Goal: Download file/media

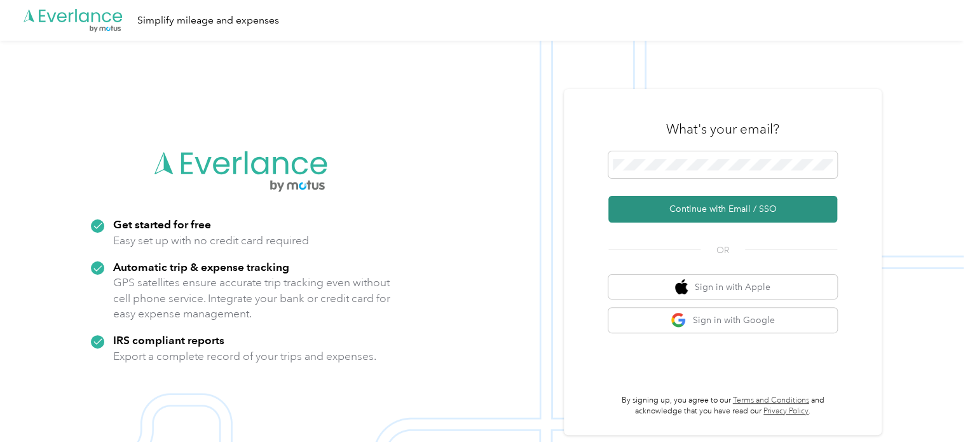
click at [697, 202] on button "Continue with Email / SSO" at bounding box center [722, 209] width 229 height 27
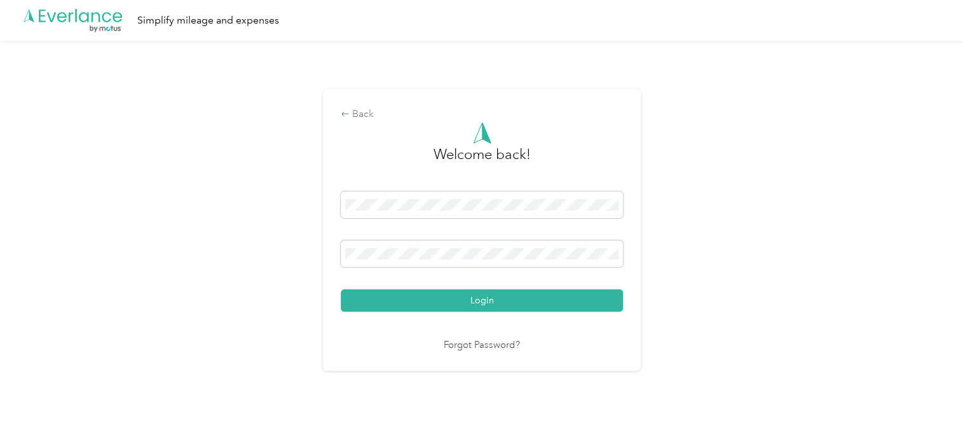
click at [455, 297] on button "Login" at bounding box center [482, 300] width 282 height 22
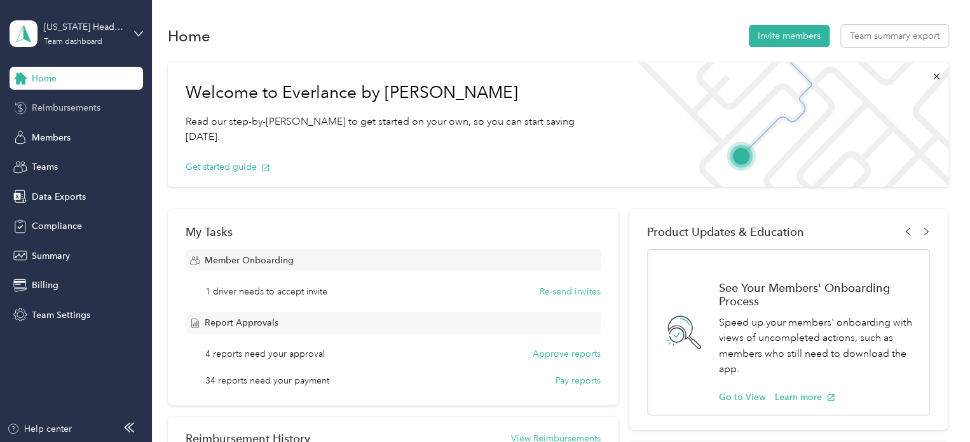
click at [89, 108] on span "Reimbursements" at bounding box center [66, 107] width 69 height 13
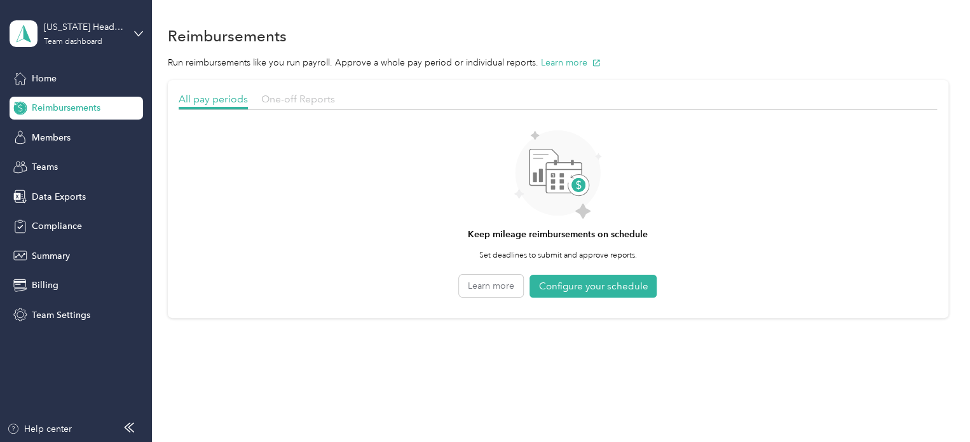
click at [273, 103] on span "One-off Reports" at bounding box center [298, 99] width 74 height 12
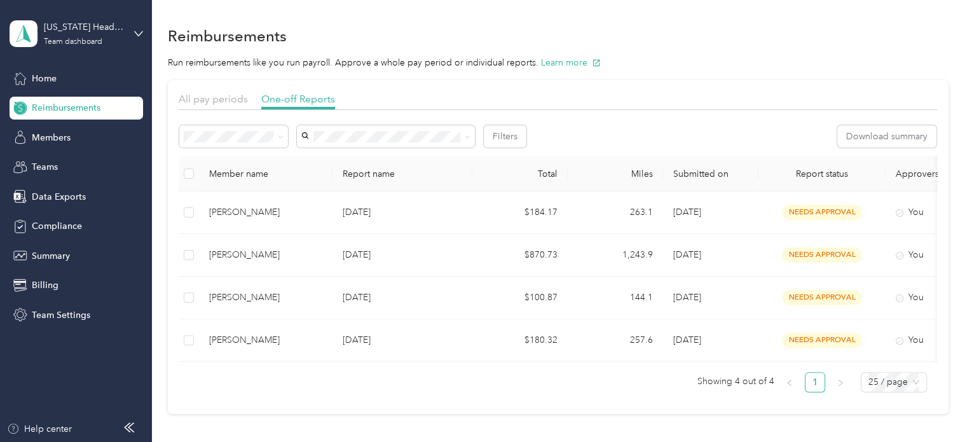
scroll to position [0, 142]
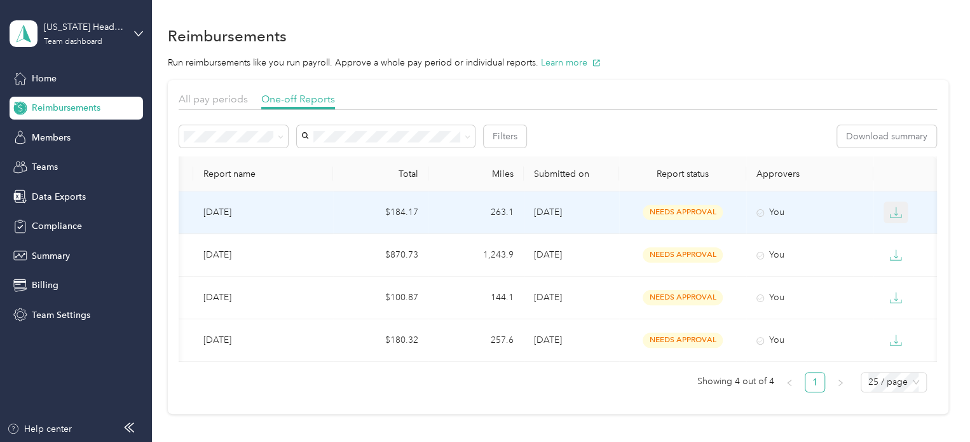
click at [894, 212] on icon "button" at bounding box center [895, 212] width 13 height 13
click at [898, 229] on div "PDF" at bounding box center [902, 235] width 27 height 13
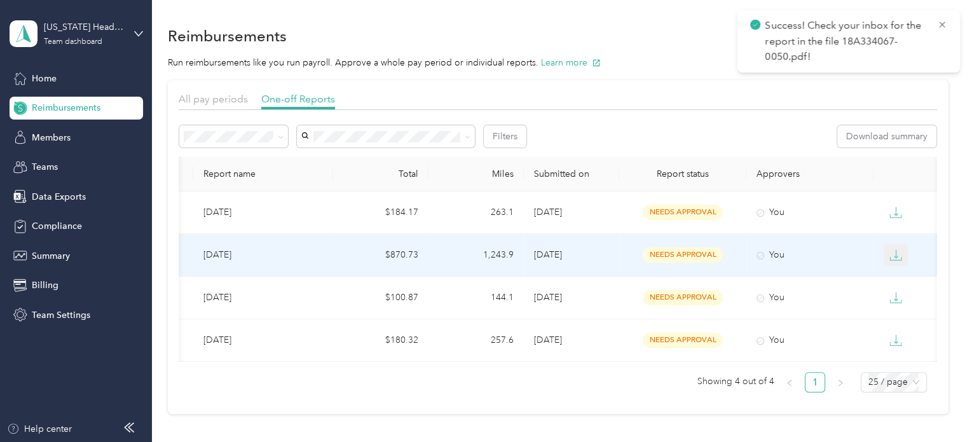
click at [889, 254] on icon "button" at bounding box center [895, 255] width 13 height 13
click at [888, 278] on li "PDF" at bounding box center [902, 277] width 44 height 22
click at [893, 281] on div "PDF" at bounding box center [902, 277] width 27 height 13
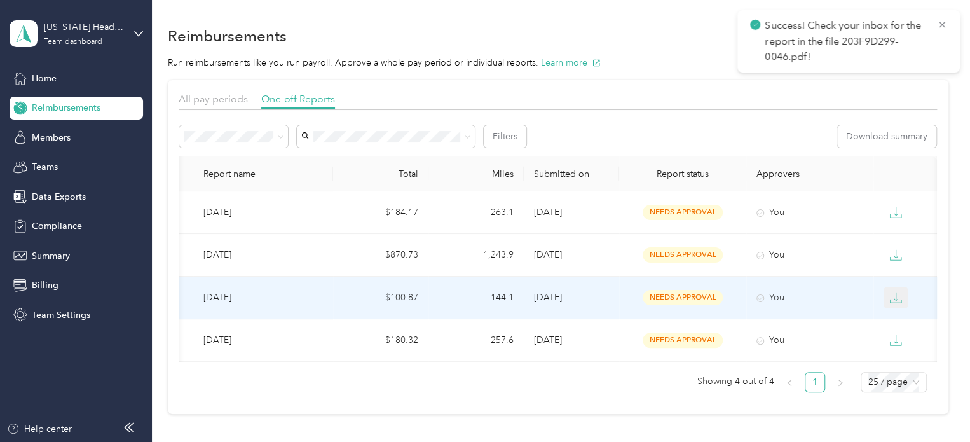
click at [894, 296] on icon "button" at bounding box center [896, 296] width 4 height 9
click at [896, 319] on div "PDF" at bounding box center [902, 319] width 27 height 13
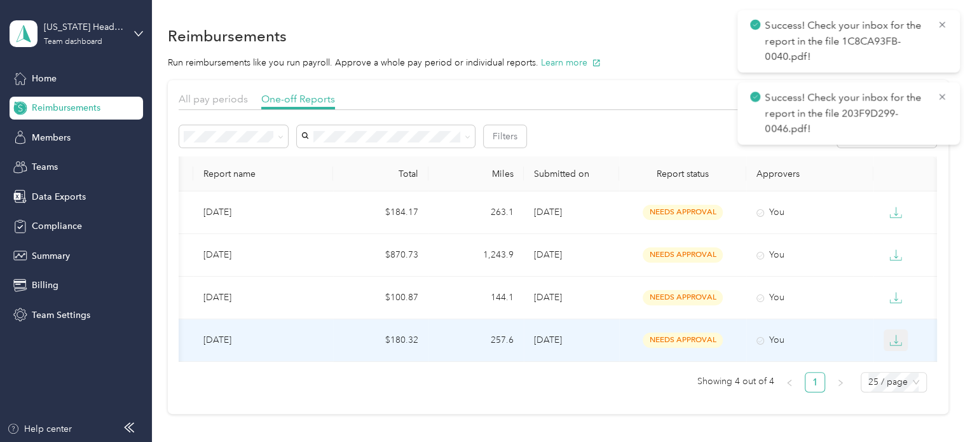
click at [894, 342] on icon "button" at bounding box center [896, 338] width 4 height 9
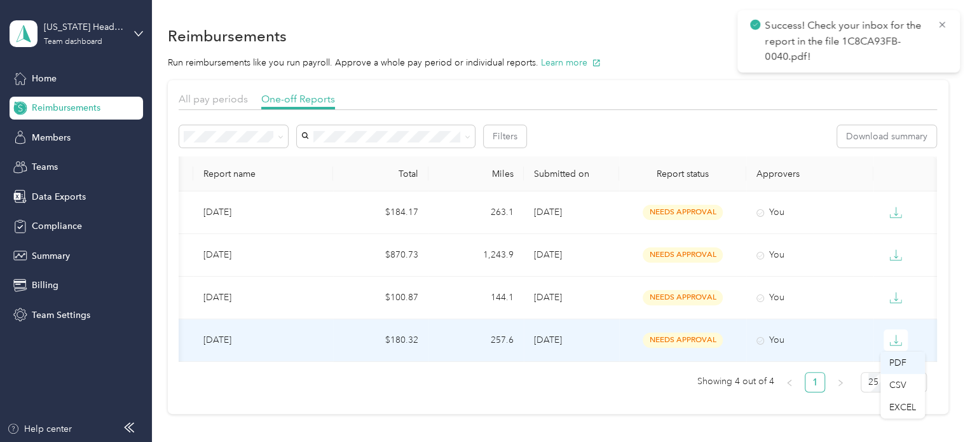
click at [897, 362] on div "PDF" at bounding box center [902, 362] width 27 height 13
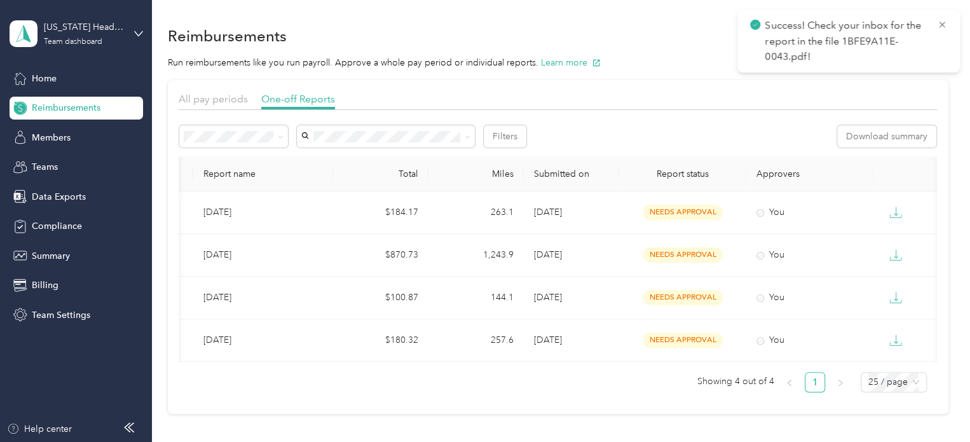
scroll to position [0, 0]
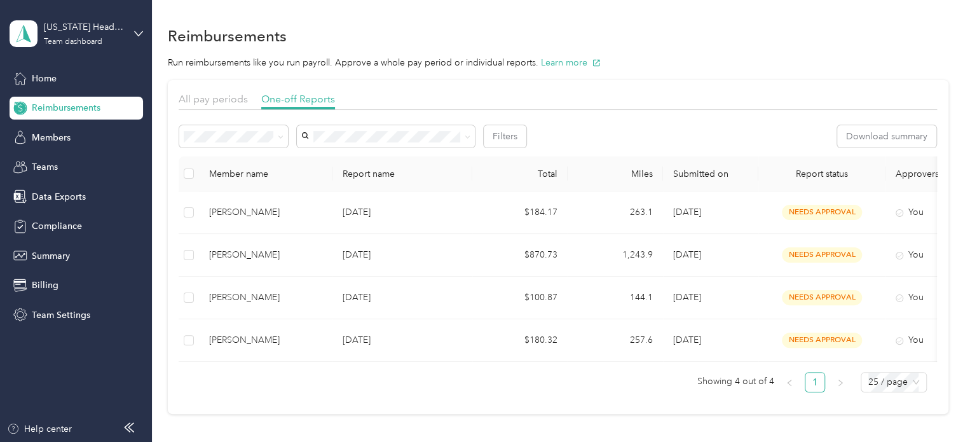
click at [182, 166] on th at bounding box center [189, 173] width 20 height 35
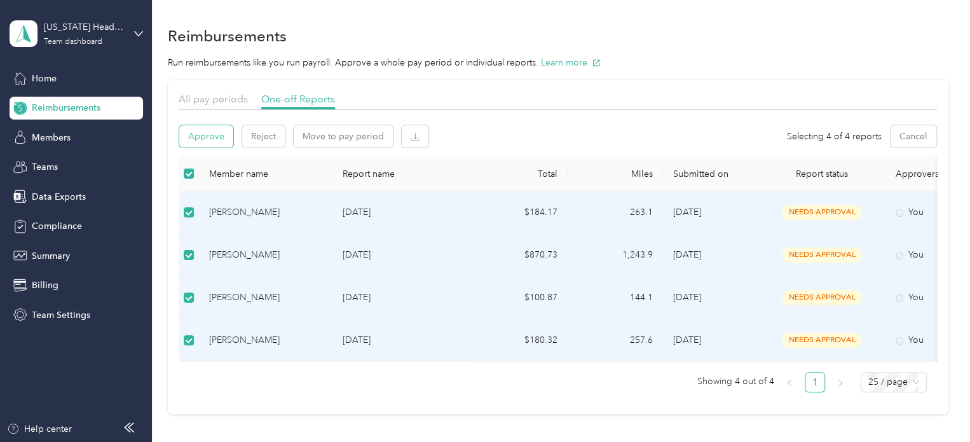
click at [214, 138] on button "Approve" at bounding box center [206, 136] width 54 height 22
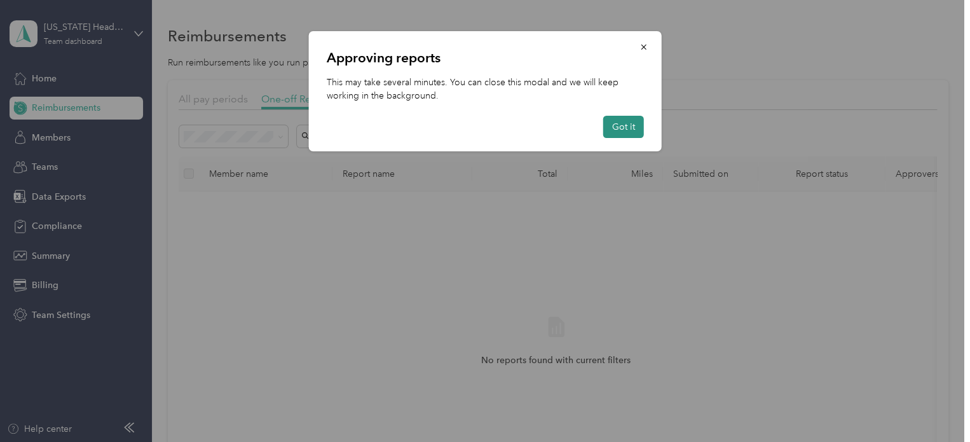
click at [636, 128] on button "Got it" at bounding box center [623, 127] width 41 height 22
